Goal: Find contact information: Find contact information

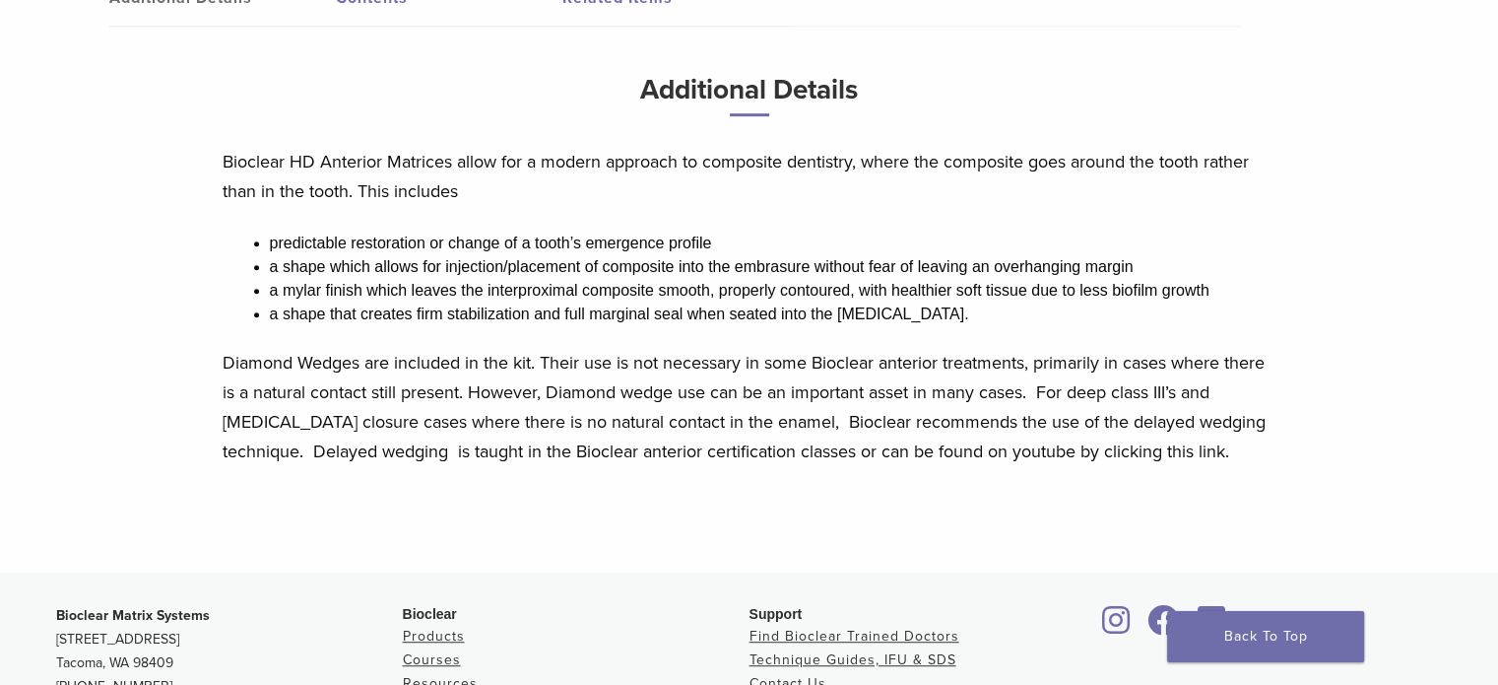
scroll to position [1440, 0]
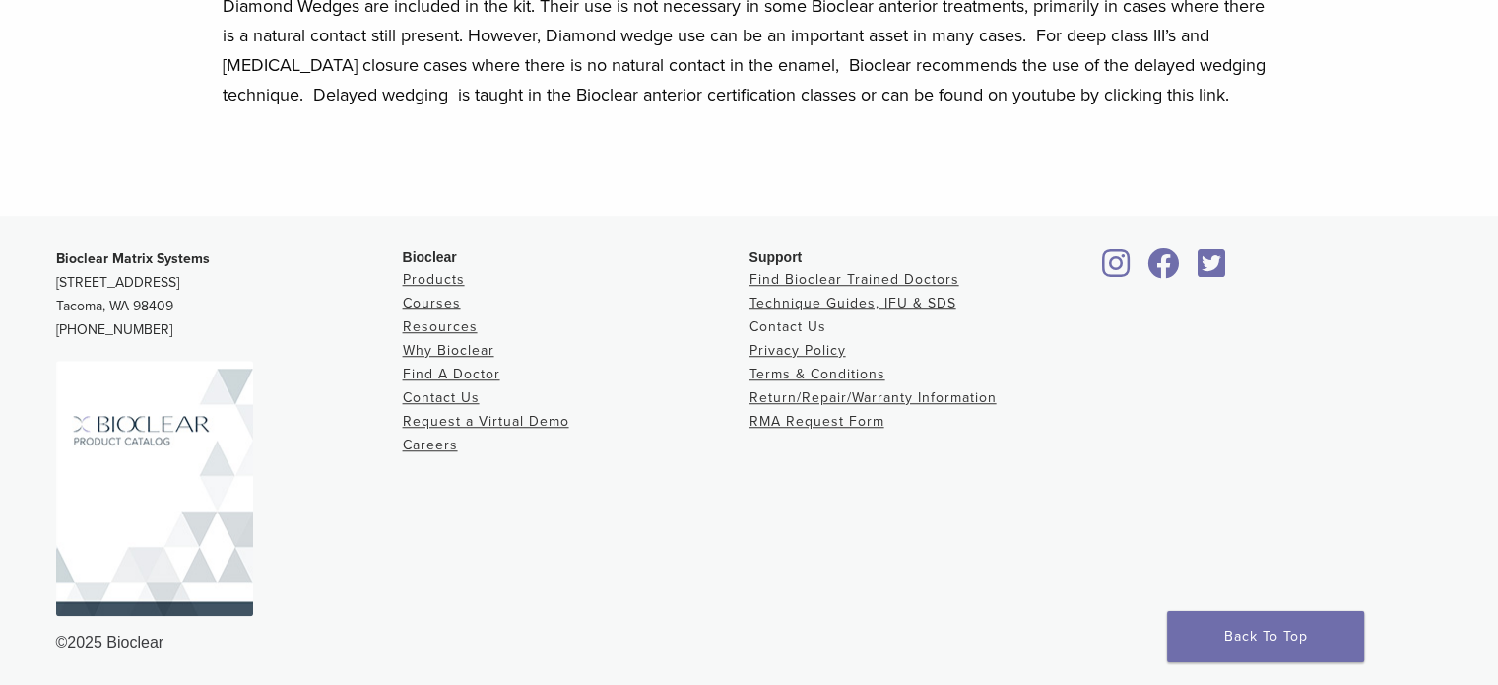
click at [796, 318] on link "Contact Us" at bounding box center [788, 326] width 77 height 17
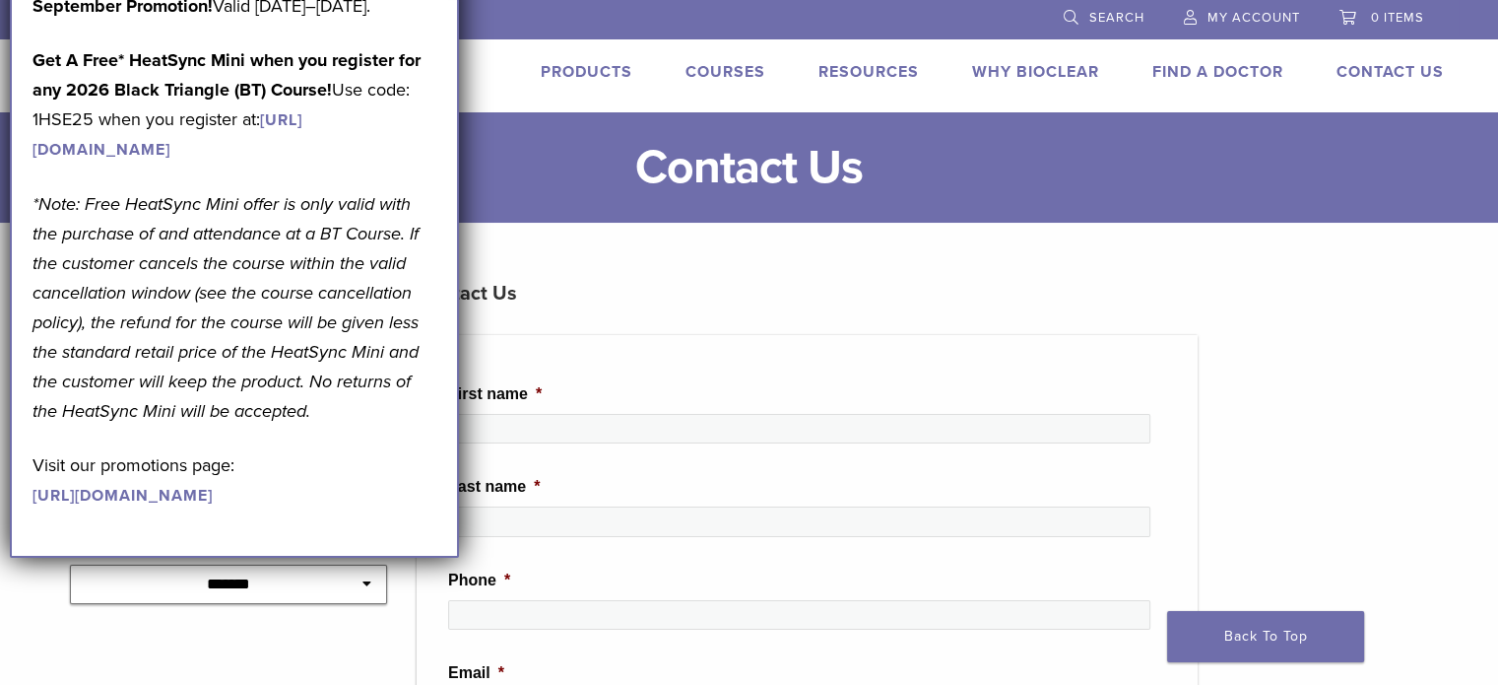
click at [714, 285] on h3 "Contact Us" at bounding box center [807, 293] width 781 height 47
drag, startPoint x: 84, startPoint y: 359, endPoint x: 275, endPoint y: 361, distance: 191.1
click at [275, 361] on em "*Note: Free HeatSync Mini offer is only valid with the purchase of and attendan…" at bounding box center [226, 307] width 386 height 229
click at [548, 150] on h1 "Contact Us" at bounding box center [749, 167] width 1498 height 47
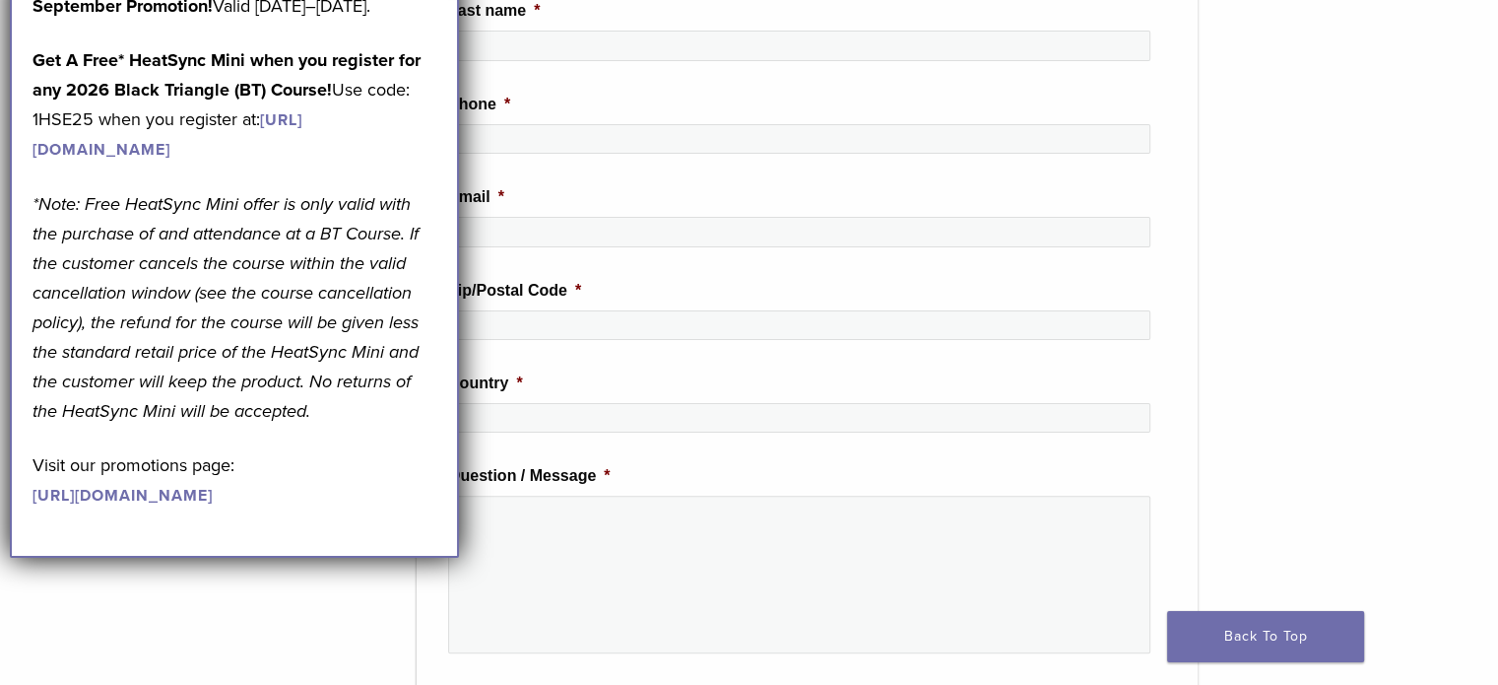
scroll to position [788, 0]
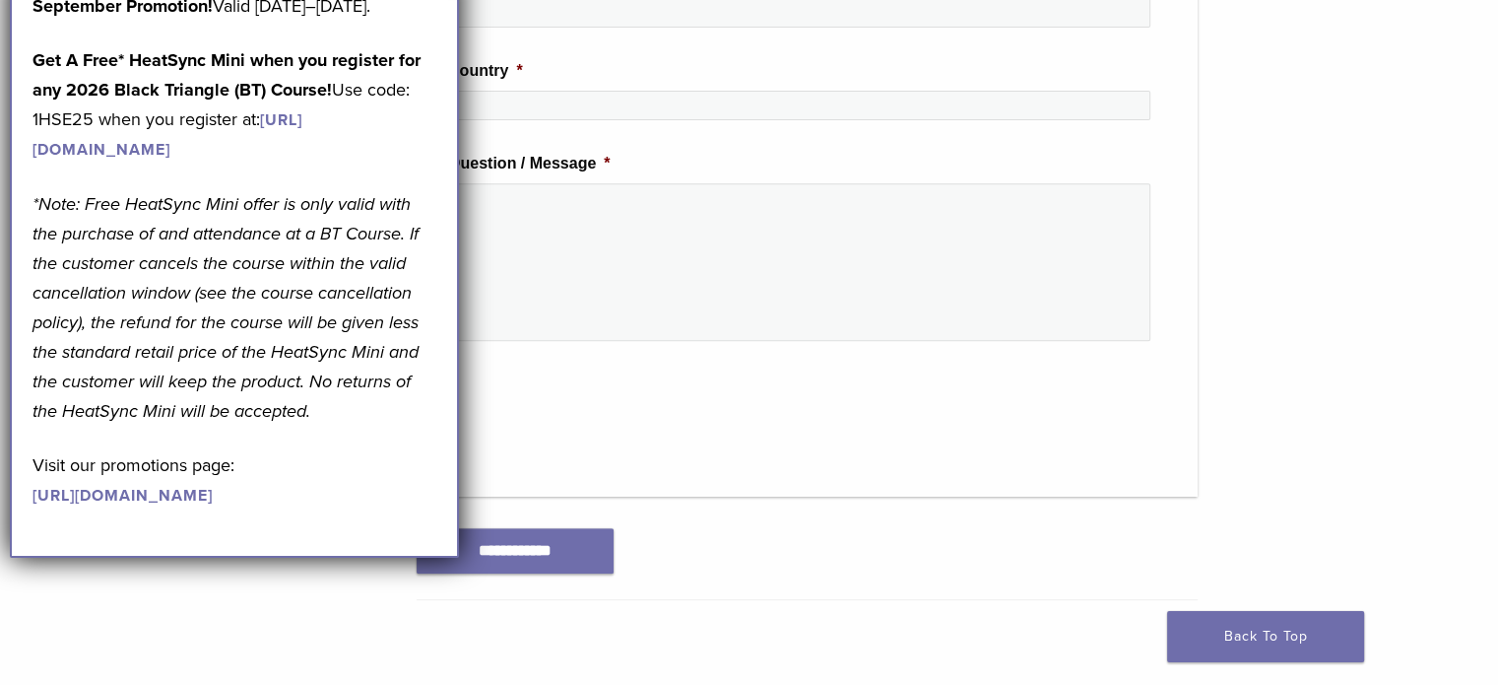
click at [196, 505] on link "https://pages.bioclearmatrix.com/Bioclear-Product-Promotion-Page" at bounding box center [123, 496] width 180 height 20
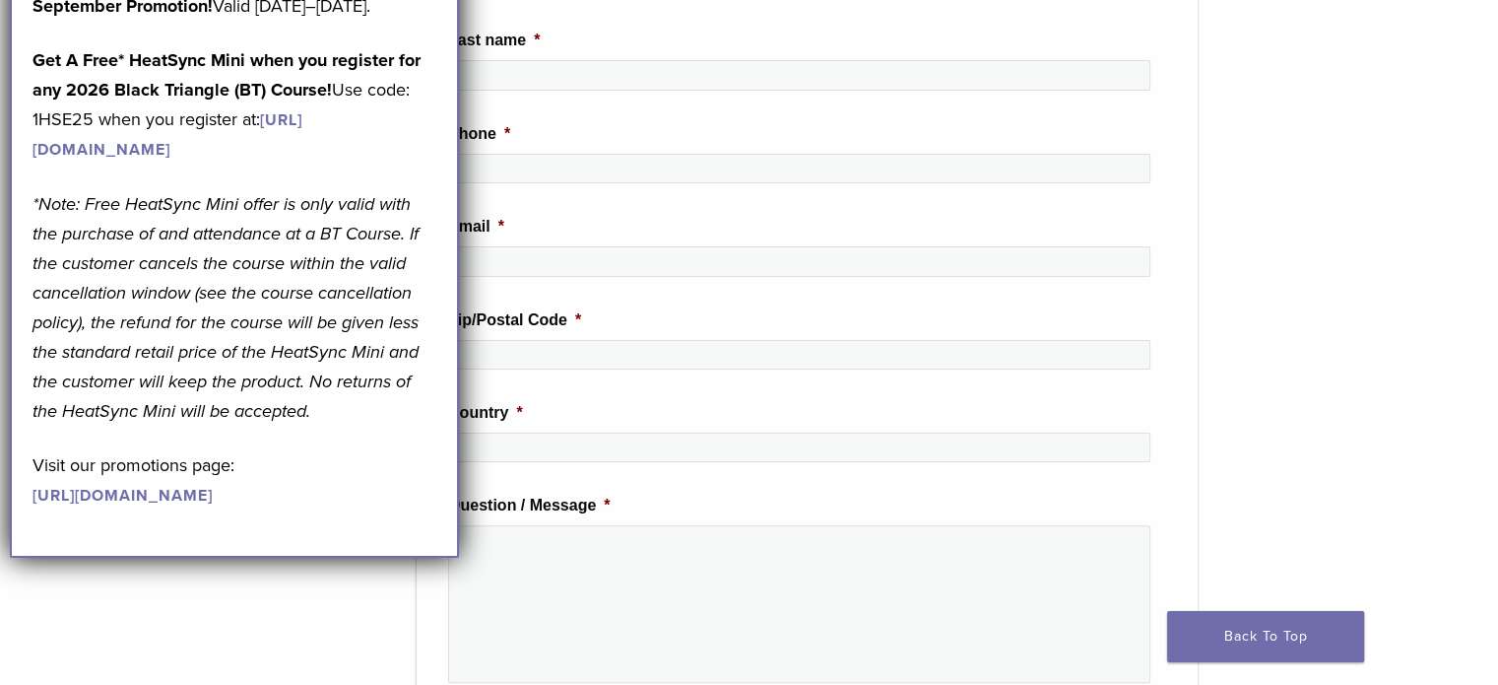
scroll to position [0, 0]
